Goal: Register for event/course

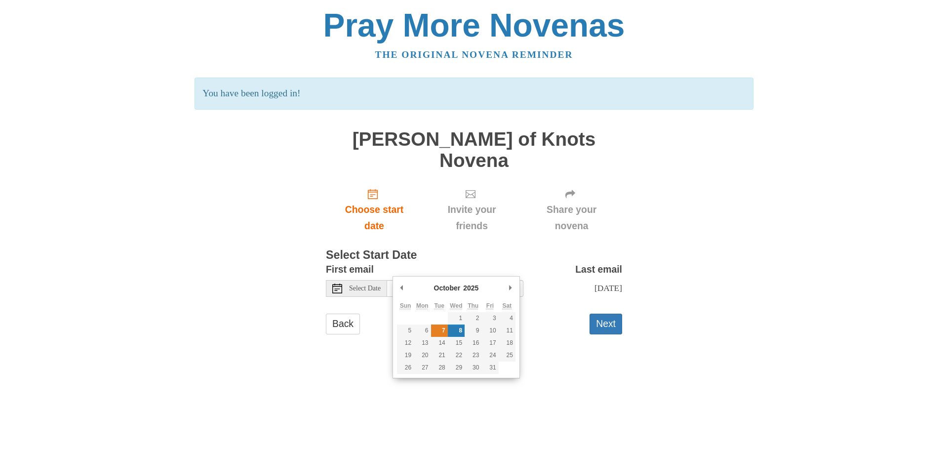
type input "[DATE]"
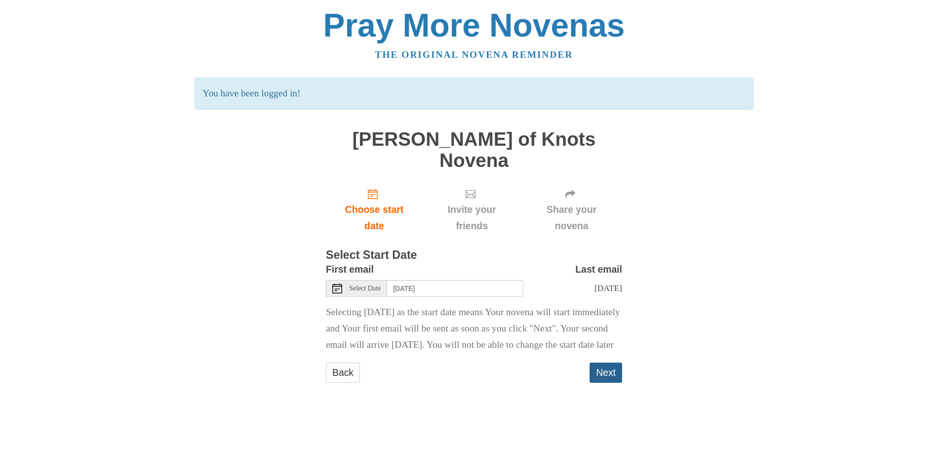
click at [601, 376] on button "Next" at bounding box center [605, 372] width 33 height 20
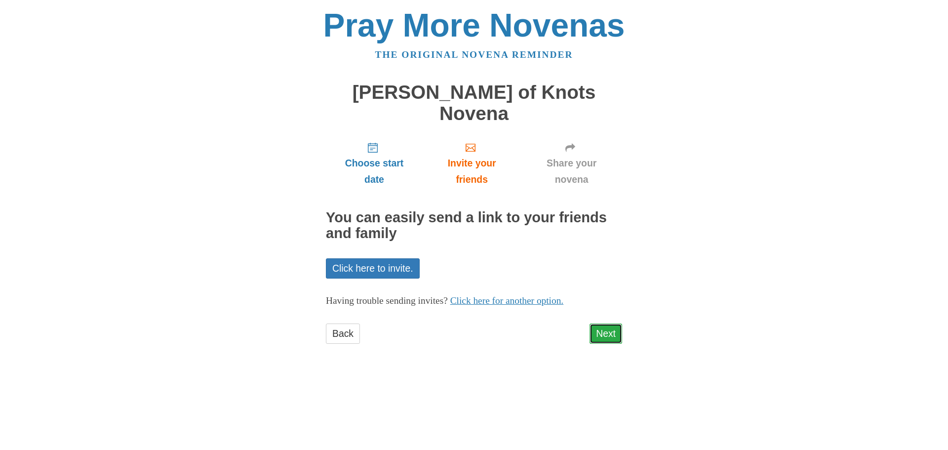
click at [609, 323] on link "Next" at bounding box center [605, 333] width 33 height 20
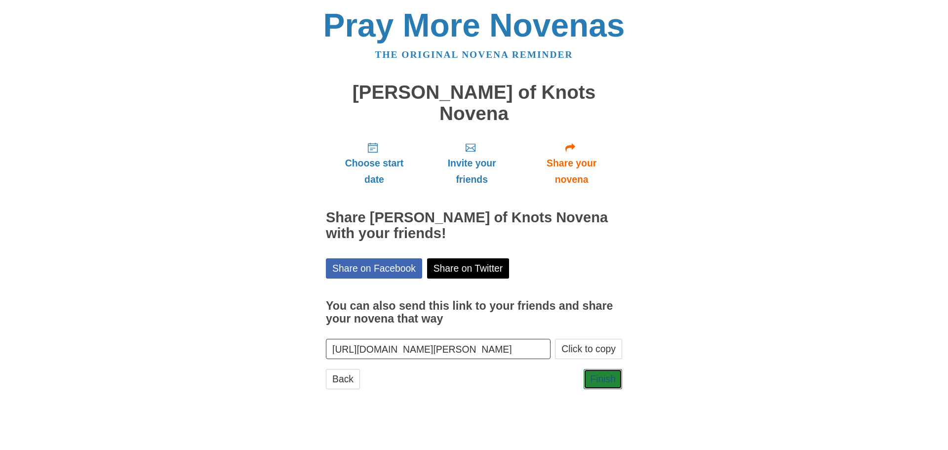
click at [610, 369] on link "Finish" at bounding box center [602, 379] width 39 height 20
